Goal: Transaction & Acquisition: Purchase product/service

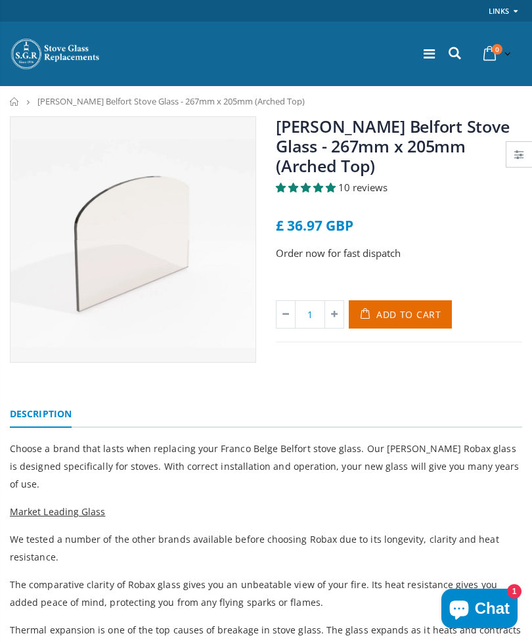
click at [392, 312] on span "Add to Cart" at bounding box center [408, 314] width 65 height 12
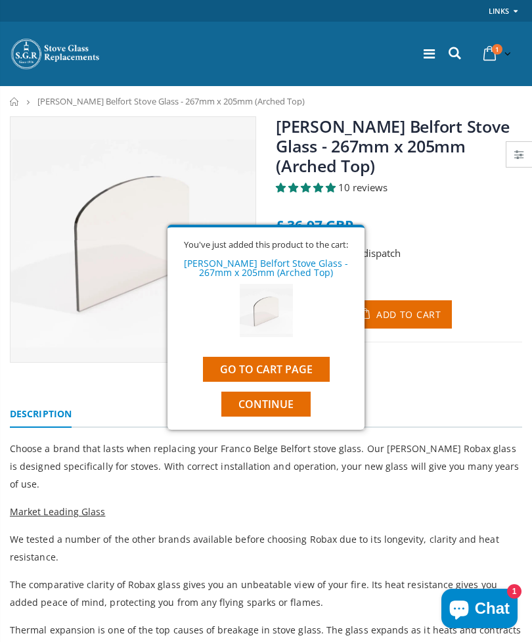
click at [269, 415] on button "Continue" at bounding box center [265, 404] width 89 height 25
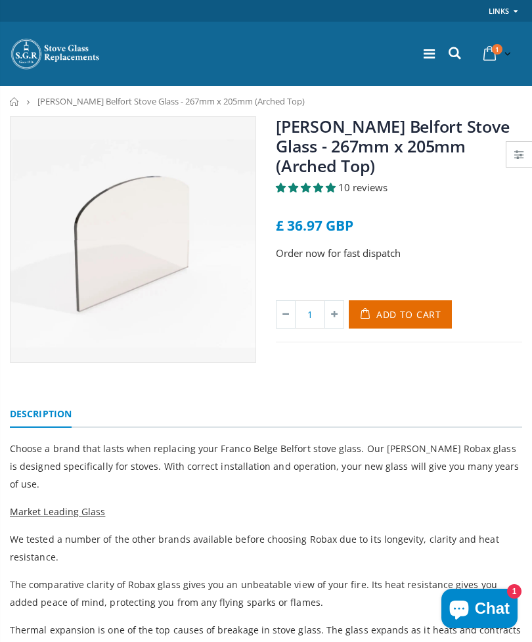
click at [453, 55] on icon at bounding box center [455, 53] width 18 height 17
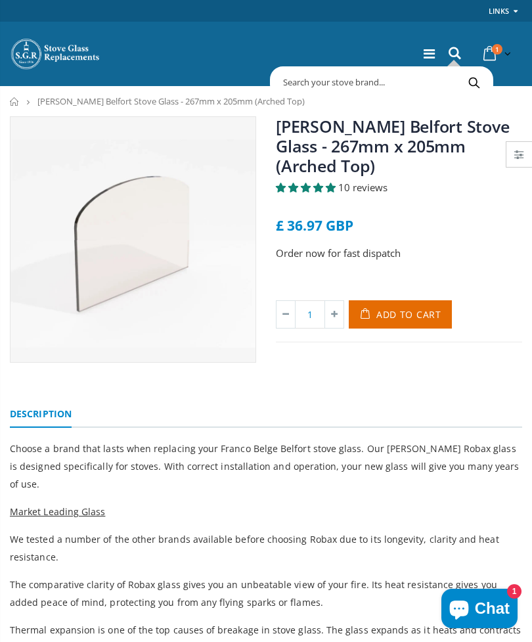
click at [320, 79] on input "text" at bounding box center [435, 82] width 325 height 25
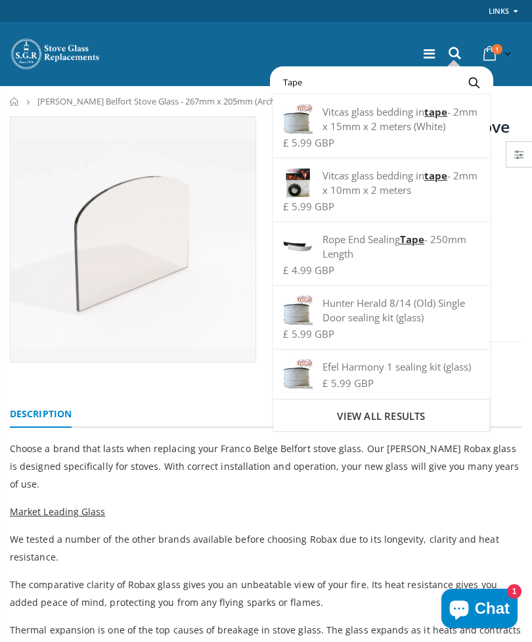
type input "Tape"
click at [474, 82] on button "Search" at bounding box center [474, 82] width 30 height 25
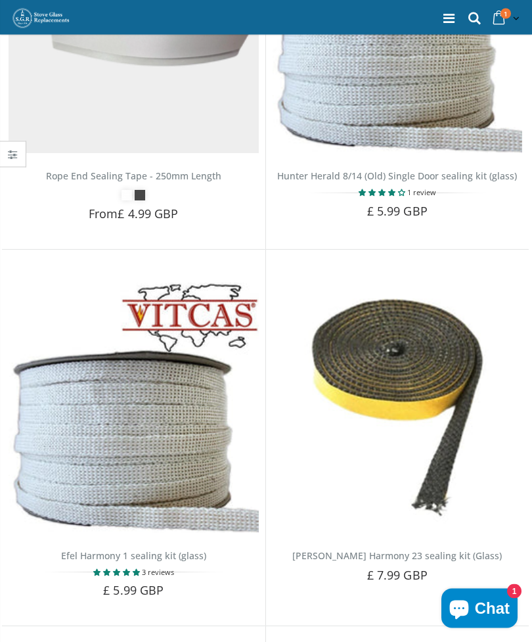
scroll to position [658, 0]
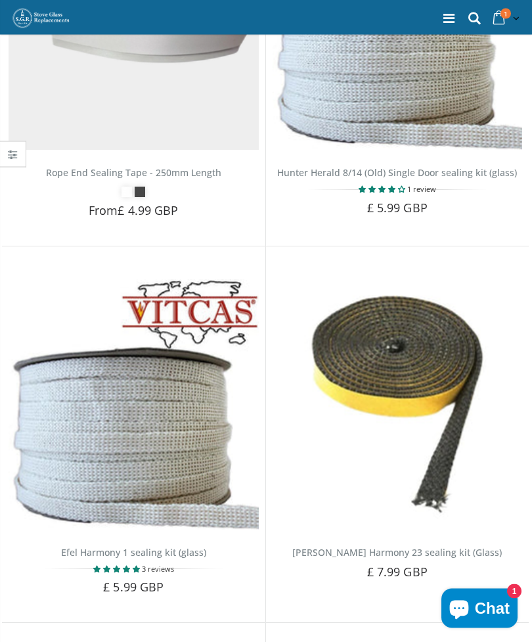
click at [405, 326] on img at bounding box center [398, 405] width 250 height 250
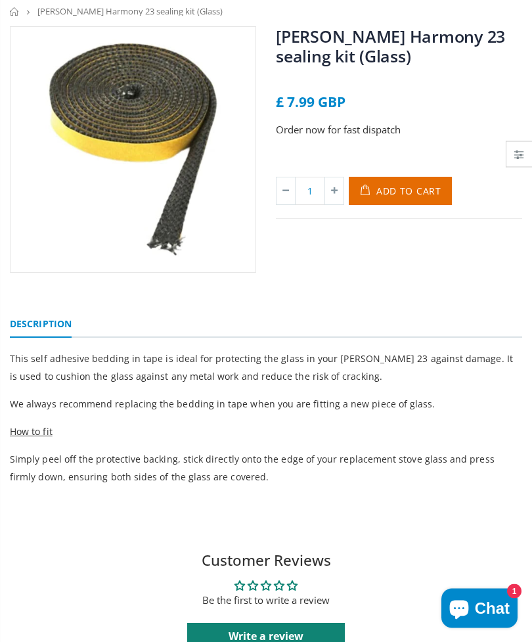
scroll to position [90, 0]
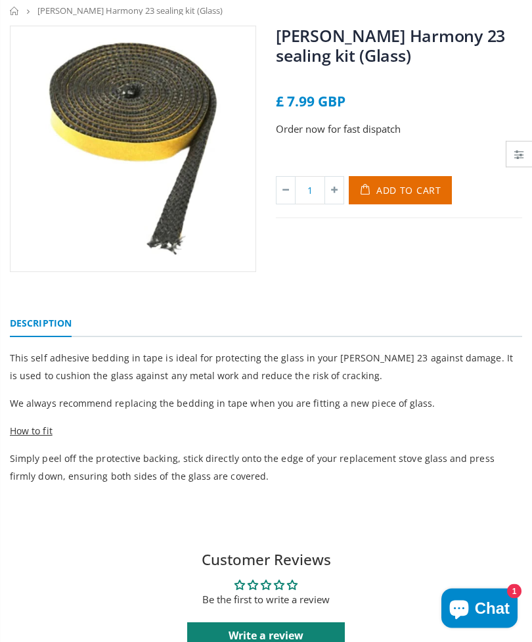
click at [399, 187] on span "Add to Cart" at bounding box center [408, 191] width 65 height 12
